Goal: Find contact information: Find contact information

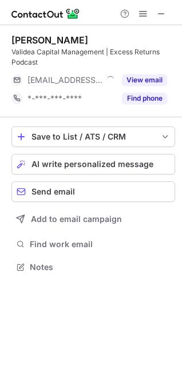
scroll to position [259, 182]
click at [27, 39] on div "[PERSON_NAME]" at bounding box center [49, 39] width 77 height 11
click at [27, 39] on div "Jack Forehand" at bounding box center [49, 39] width 77 height 11
copy div "Jack"
click at [52, 41] on div "Jack Forehand" at bounding box center [49, 39] width 77 height 11
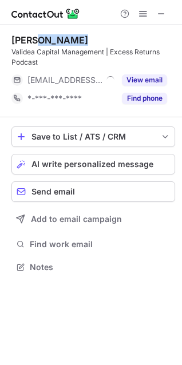
click at [52, 41] on div "Jack Forehand" at bounding box center [49, 39] width 77 height 11
copy div "Forehand"
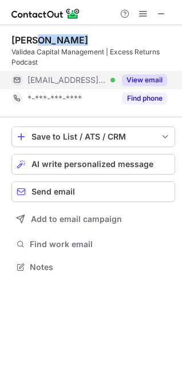
click at [150, 79] on button "View email" at bounding box center [144, 79] width 45 height 11
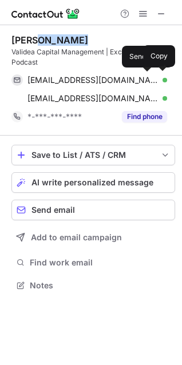
scroll to position [278, 182]
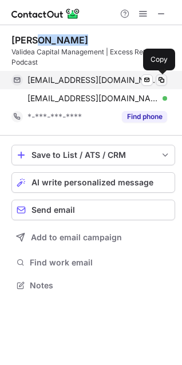
click at [160, 82] on span at bounding box center [161, 80] width 9 height 9
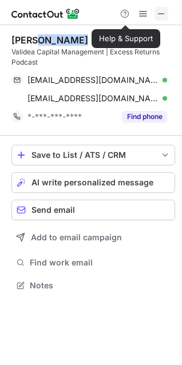
click at [163, 11] on span at bounding box center [161, 13] width 9 height 9
drag, startPoint x: 9, startPoint y: 38, endPoint x: 80, endPoint y: 38, distance: 71.0
click at [80, 38] on div "Jack Forehand Validea Capital Management | Excess Returns Podcast jforehand@val…" at bounding box center [91, 164] width 182 height 278
copy div "Jack Forehand"
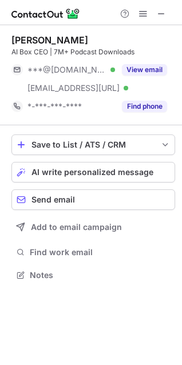
scroll to position [267, 182]
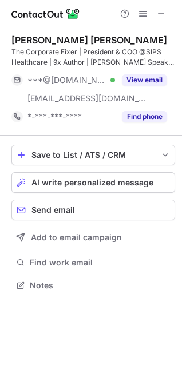
scroll to position [278, 182]
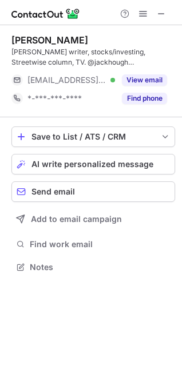
scroll to position [259, 182]
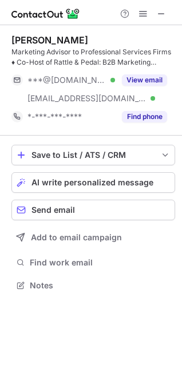
scroll to position [278, 182]
click at [29, 37] on div "[PERSON_NAME]" at bounding box center [49, 39] width 77 height 11
click at [29, 37] on div "Jason Mlicki" at bounding box center [49, 39] width 77 height 11
copy div "Jason"
click at [49, 38] on div "Jason Mlicki" at bounding box center [49, 39] width 77 height 11
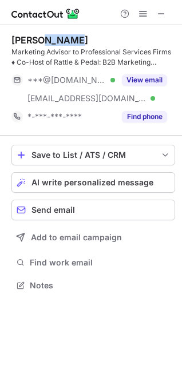
click at [49, 38] on div "Jason Mlicki" at bounding box center [49, 39] width 77 height 11
copy div "Mlicki"
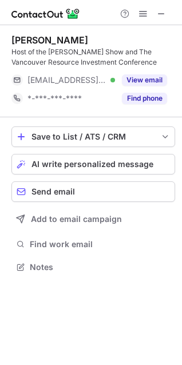
scroll to position [259, 182]
click at [19, 39] on div "[PERSON_NAME]" at bounding box center [49, 39] width 77 height 11
copy div "[PERSON_NAME]"
click at [19, 39] on div "[PERSON_NAME]" at bounding box center [49, 39] width 77 height 11
click at [41, 39] on div "[PERSON_NAME]" at bounding box center [49, 39] width 77 height 11
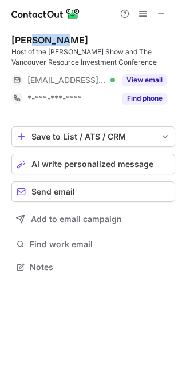
click at [41, 39] on div "[PERSON_NAME]" at bounding box center [49, 39] width 77 height 11
copy div "[PERSON_NAME]"
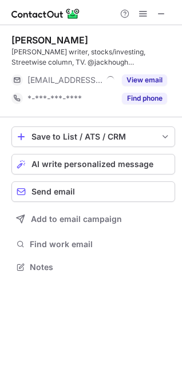
scroll to position [259, 182]
click at [159, 11] on span at bounding box center [161, 13] width 9 height 9
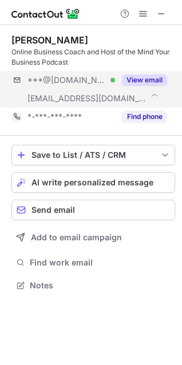
scroll to position [278, 182]
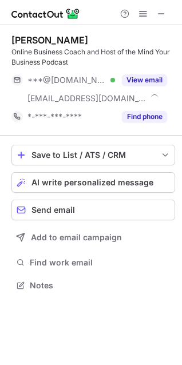
click at [61, 43] on div "[PERSON_NAME]" at bounding box center [49, 39] width 77 height 11
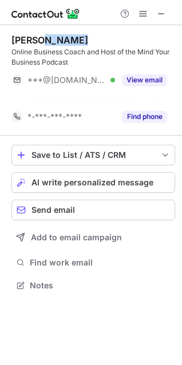
scroll to position [259, 182]
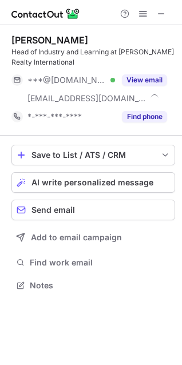
scroll to position [278, 182]
click at [22, 36] on div "Jason Abrams" at bounding box center [49, 39] width 77 height 11
drag, startPoint x: 33, startPoint y: 45, endPoint x: 22, endPoint y: 36, distance: 14.2
click at [22, 36] on div "Jason Abrams" at bounding box center [49, 39] width 77 height 11
copy div "Jason"
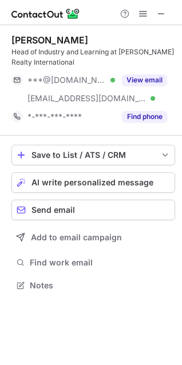
click at [45, 40] on div "Jason Abrams" at bounding box center [49, 39] width 77 height 11
copy div "Abrams"
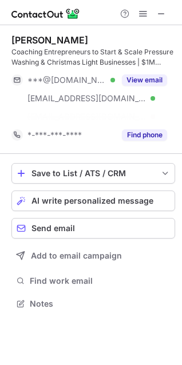
scroll to position [278, 182]
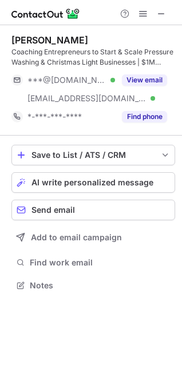
click at [29, 42] on div "Jason Geiman" at bounding box center [49, 39] width 77 height 11
copy div "Jason"
click at [57, 38] on div "Jason Geiman" at bounding box center [49, 39] width 77 height 11
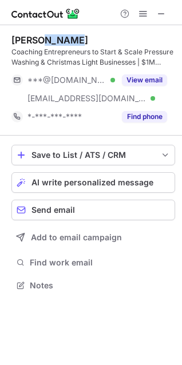
copy div "Geiman"
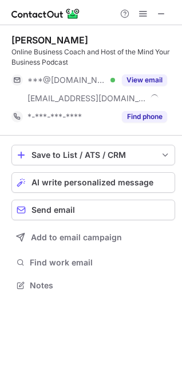
scroll to position [278, 182]
click at [23, 37] on div "[PERSON_NAME]" at bounding box center [49, 39] width 77 height 11
copy div "[PERSON_NAME]"
click at [57, 36] on div "[PERSON_NAME]" at bounding box center [49, 39] width 77 height 11
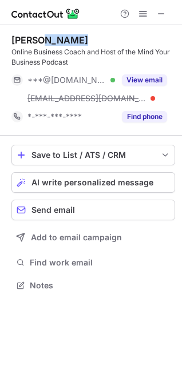
drag, startPoint x: 36, startPoint y: 37, endPoint x: 57, endPoint y: 36, distance: 21.2
click at [57, 36] on div "[PERSON_NAME]" at bounding box center [49, 39] width 77 height 11
copy div "Wedmore"
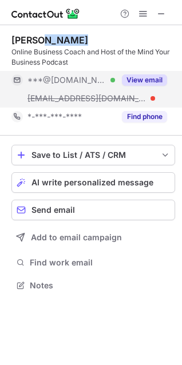
click at [148, 83] on button "View email" at bounding box center [144, 79] width 45 height 11
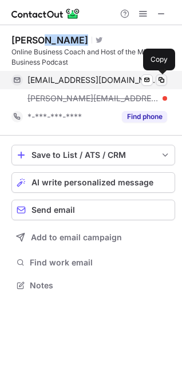
click at [160, 78] on span at bounding box center [161, 80] width 9 height 9
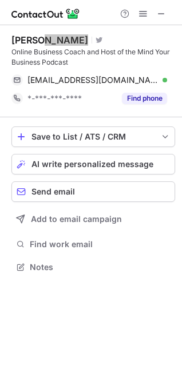
scroll to position [259, 182]
